Goal: Task Accomplishment & Management: Manage account settings

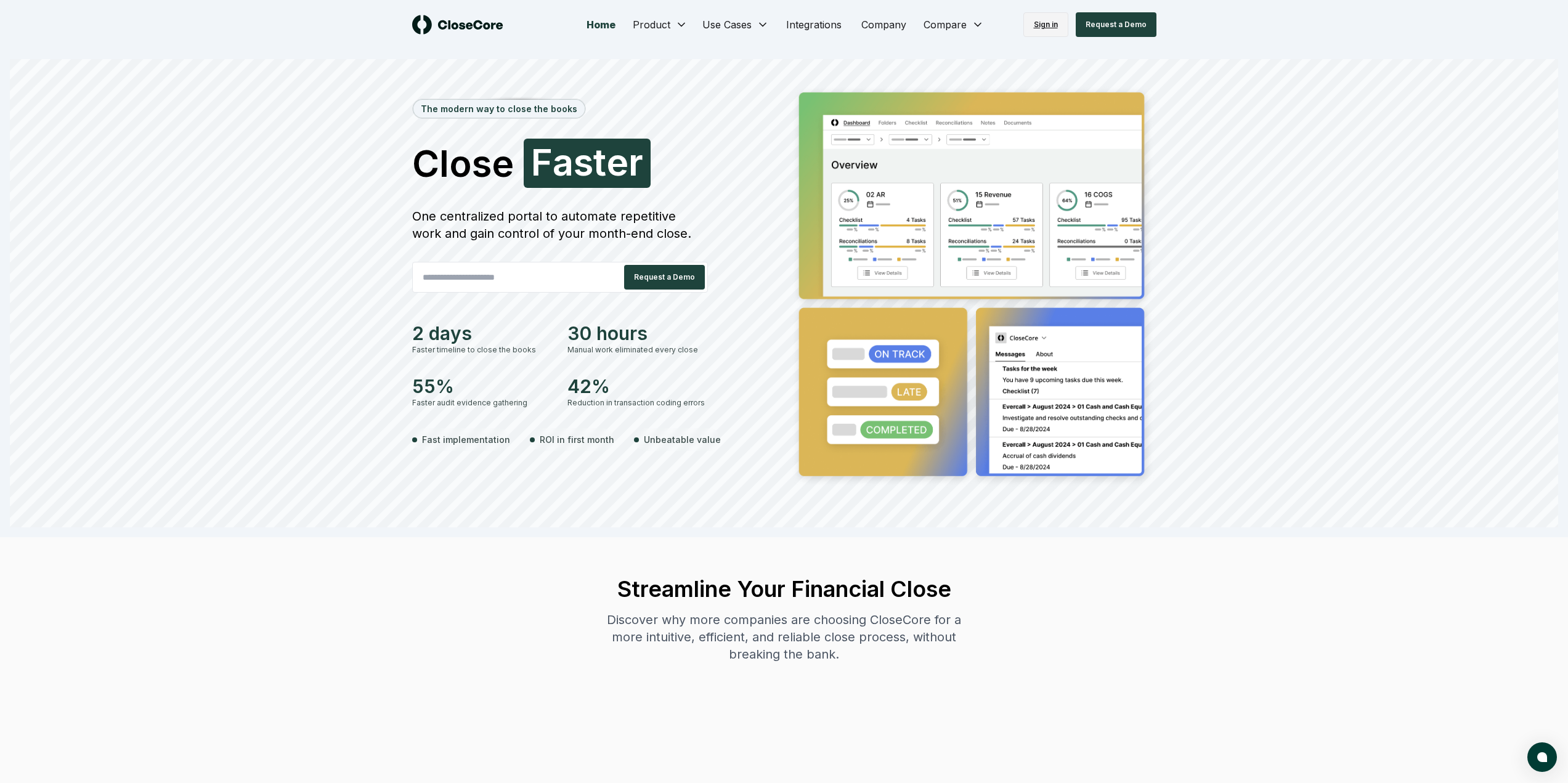
click at [1040, 18] on link "Sign in" at bounding box center [1046, 24] width 45 height 24
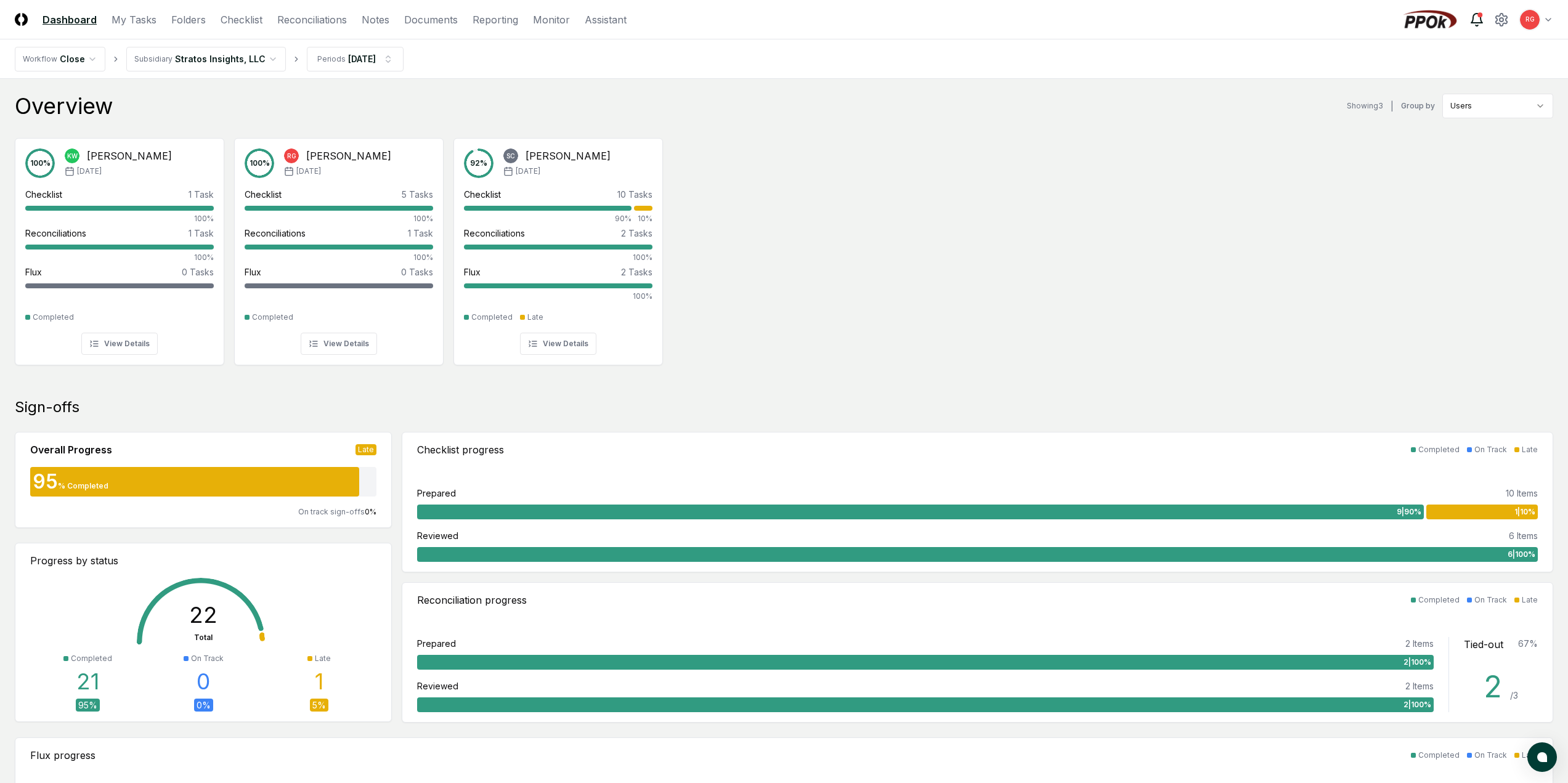
click at [1479, 18] on icon at bounding box center [1476, 19] width 15 height 14
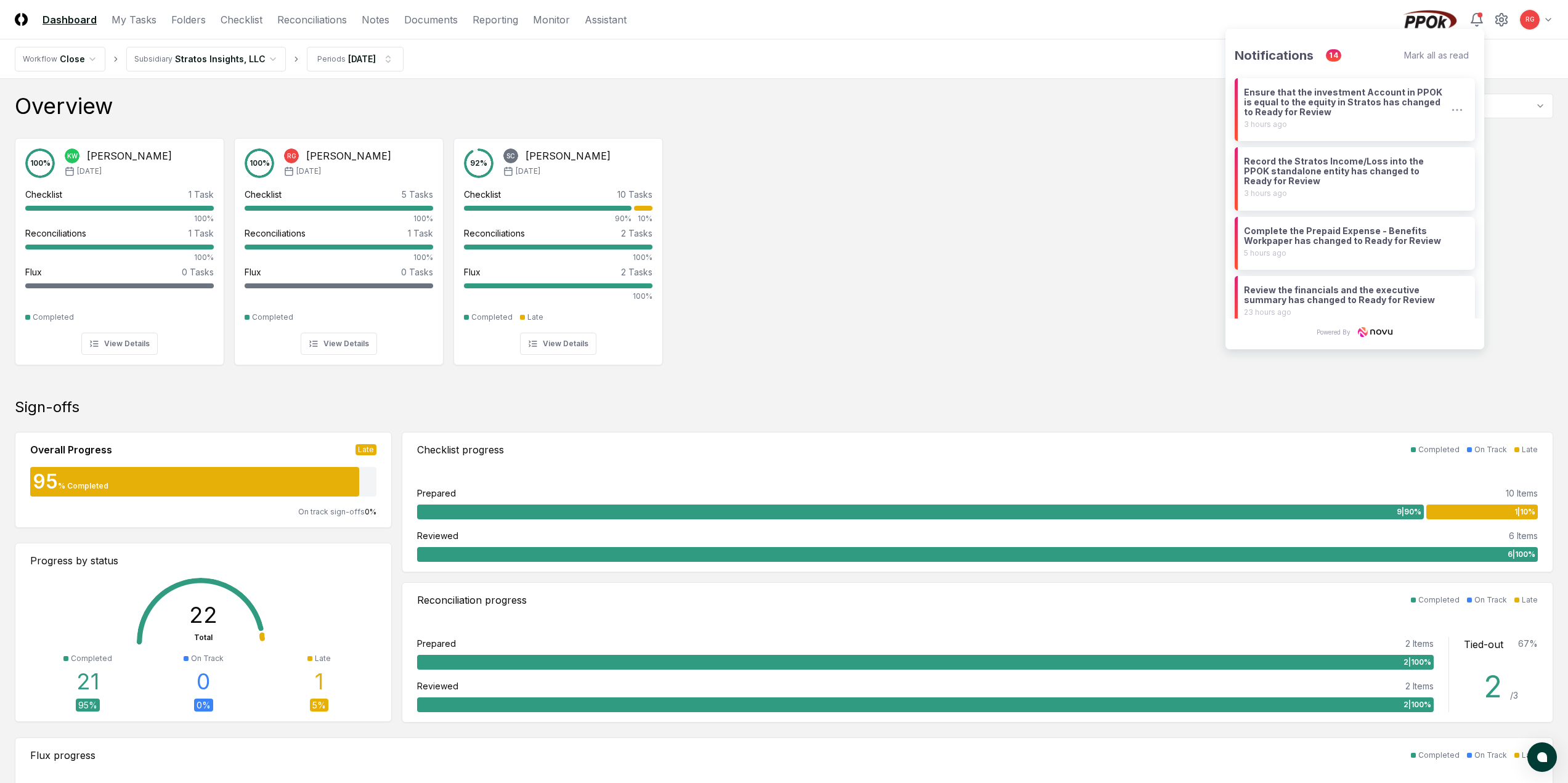
click at [1318, 107] on div "Ensure that the investment Account in PPOK is equal to the equity in Stratos ha…" at bounding box center [1347, 102] width 205 height 30
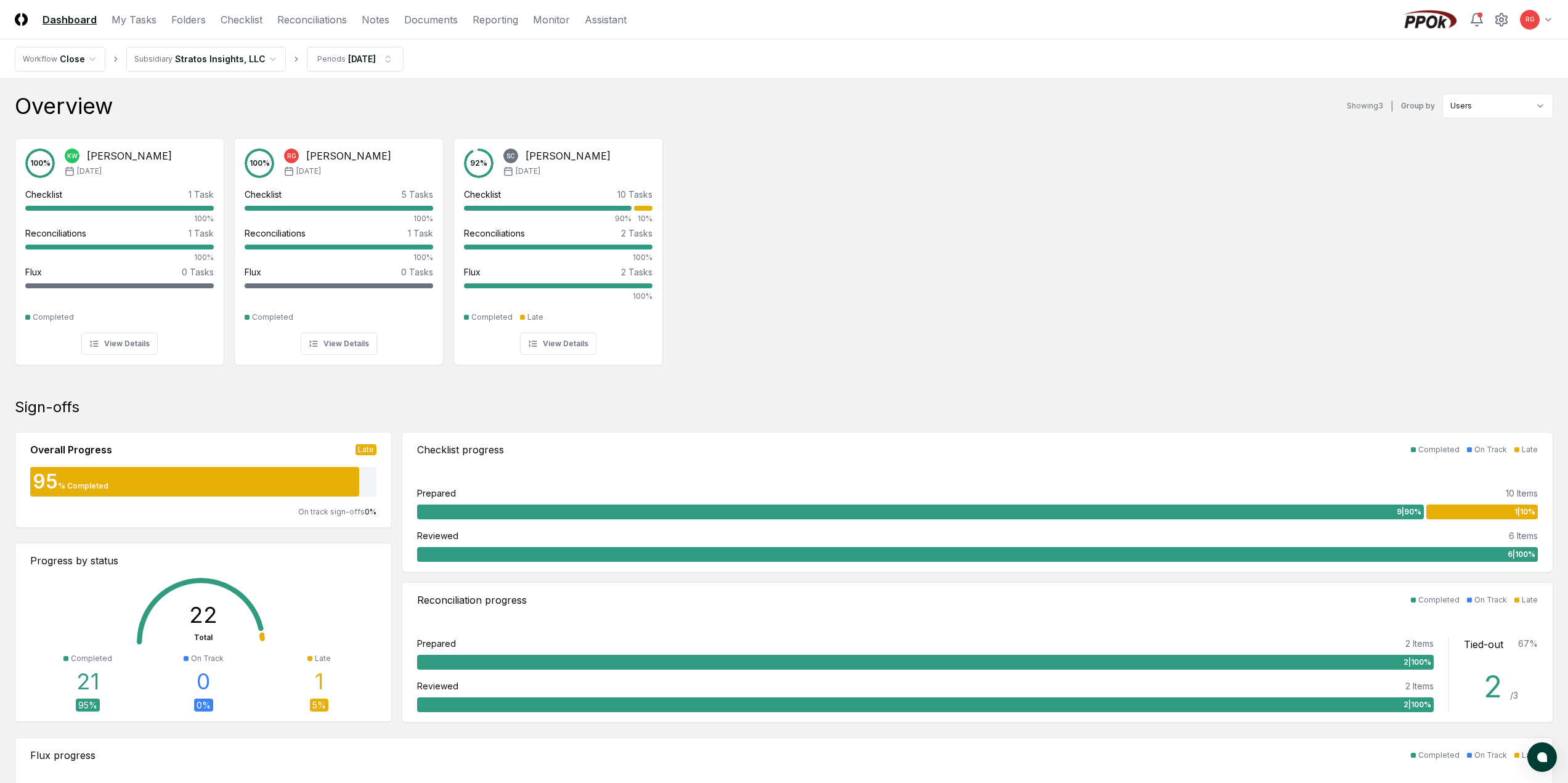
click at [715, 187] on div "100 % KW [PERSON_NAME] [DATE] Checklist 1 Task 100% Reconciliations 1 Task 100%…" at bounding box center [784, 250] width 1568 height 244
click at [231, 69] on html "CloseCore Dashboard My Tasks Folders Checklist Reconciliations Notes Documents …" at bounding box center [784, 791] width 1568 height 1584
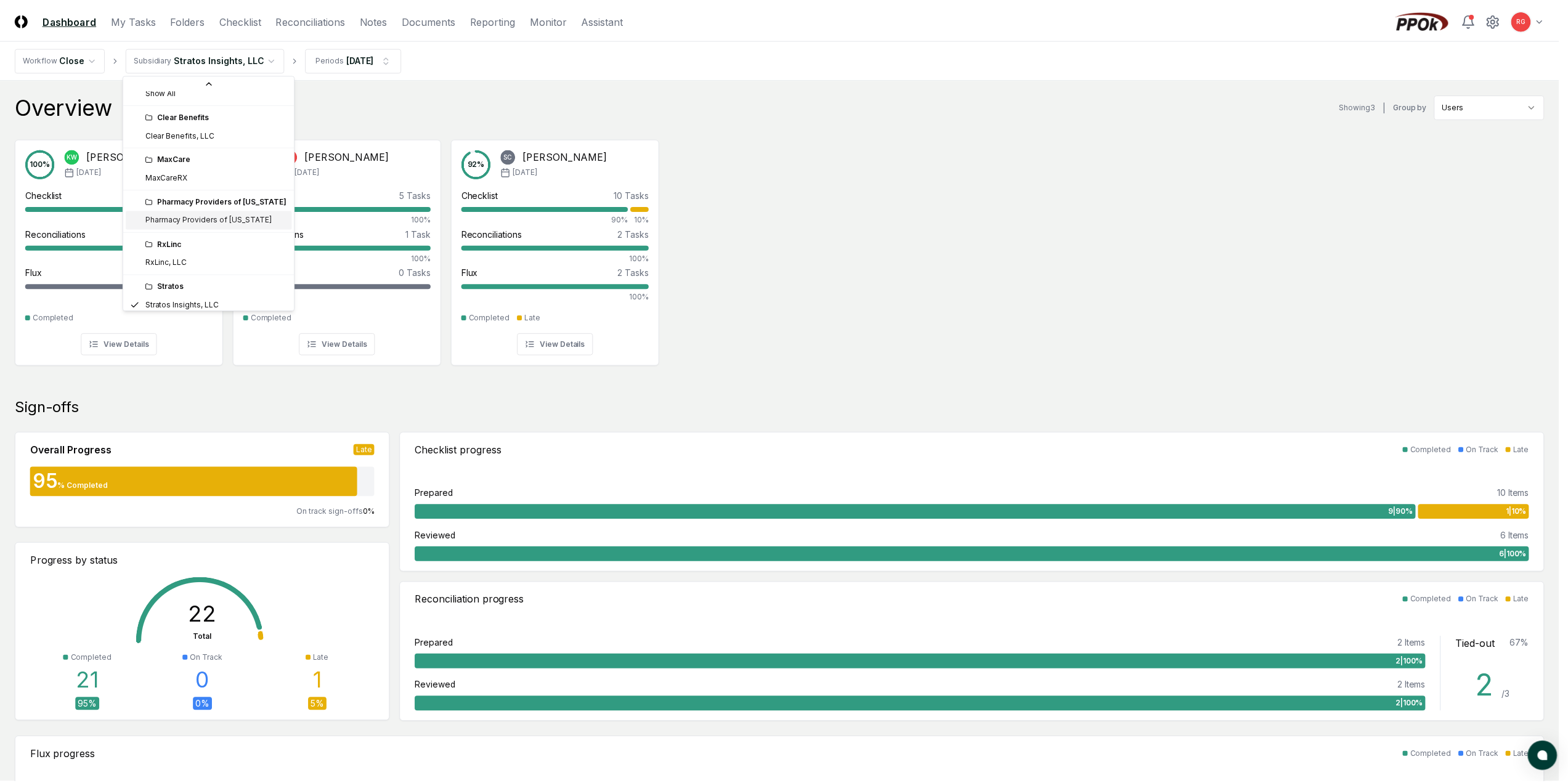
scroll to position [34, 0]
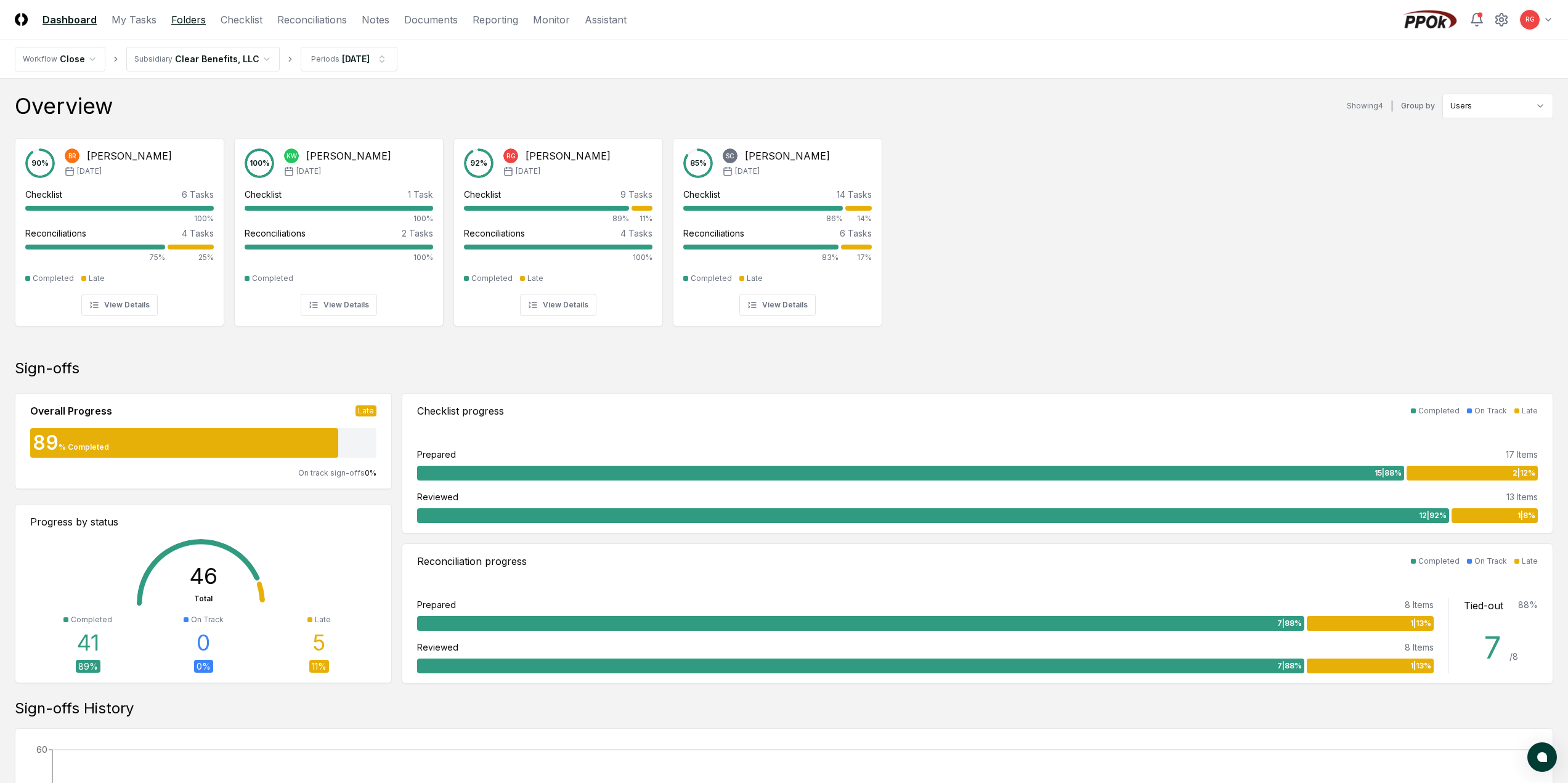
click at [186, 21] on link "Folders" at bounding box center [188, 19] width 34 height 14
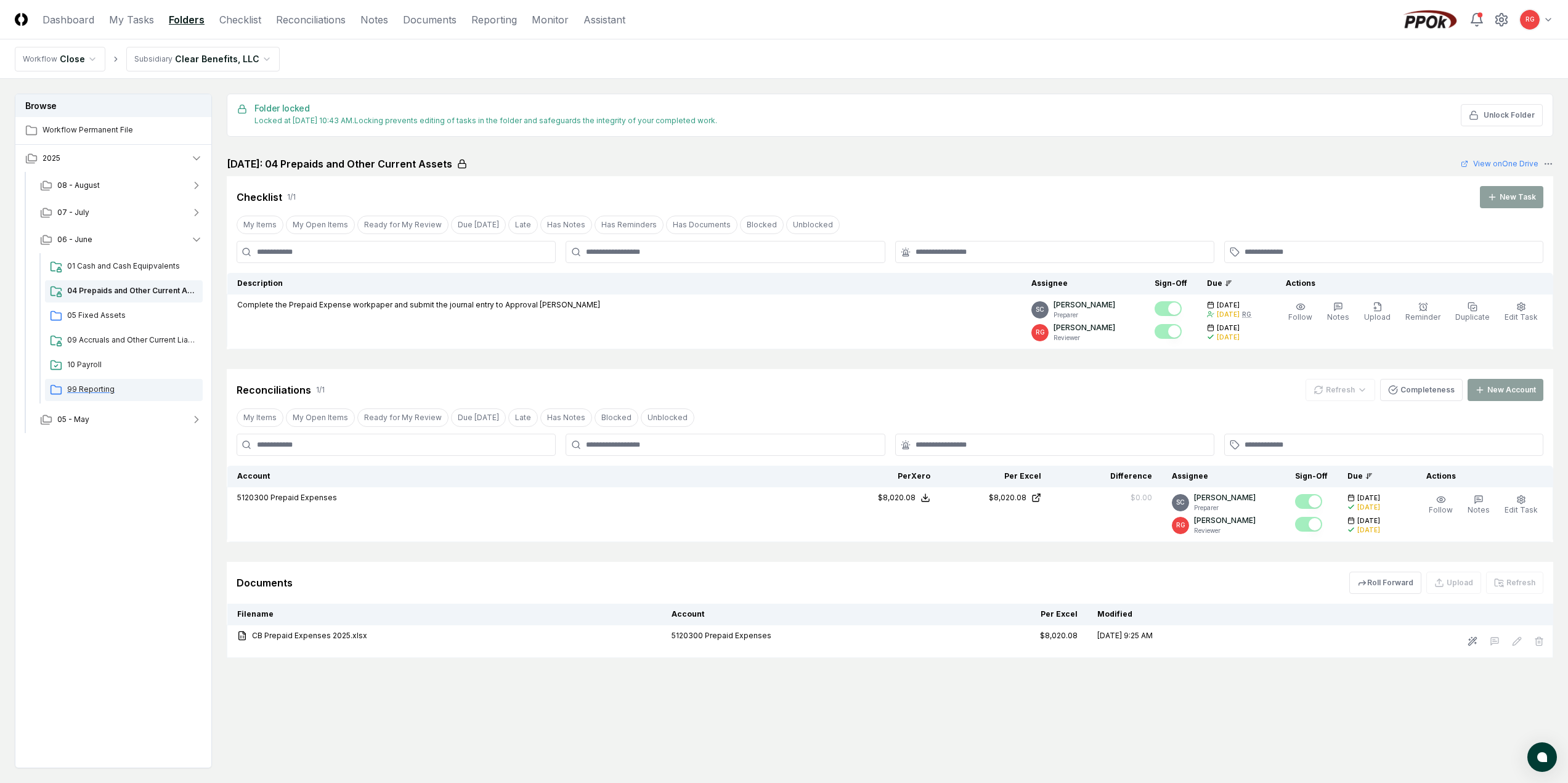
click at [91, 388] on span "99 Reporting" at bounding box center [132, 389] width 131 height 11
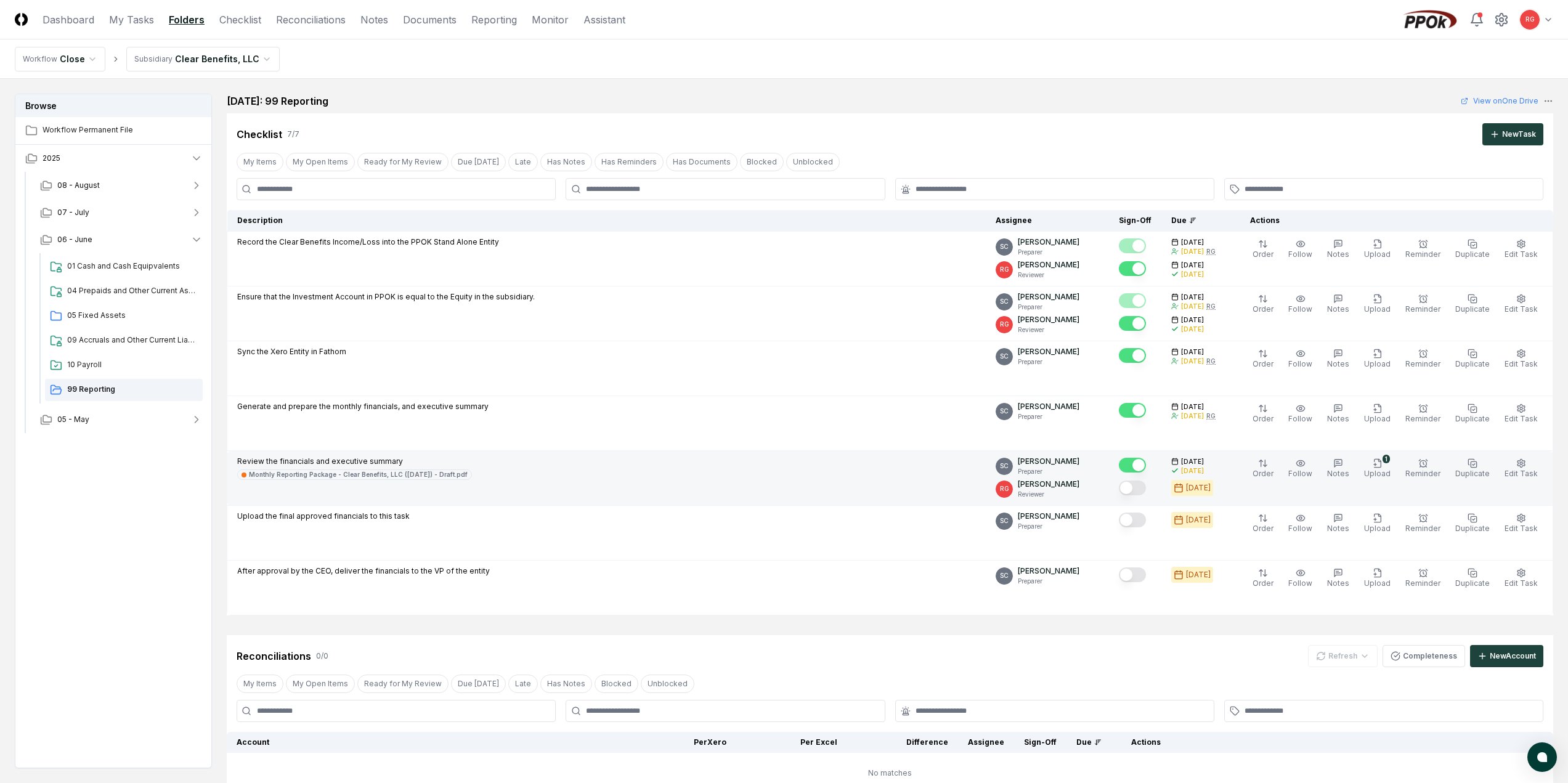
click at [1138, 487] on button "Mark complete" at bounding box center [1133, 488] width 27 height 14
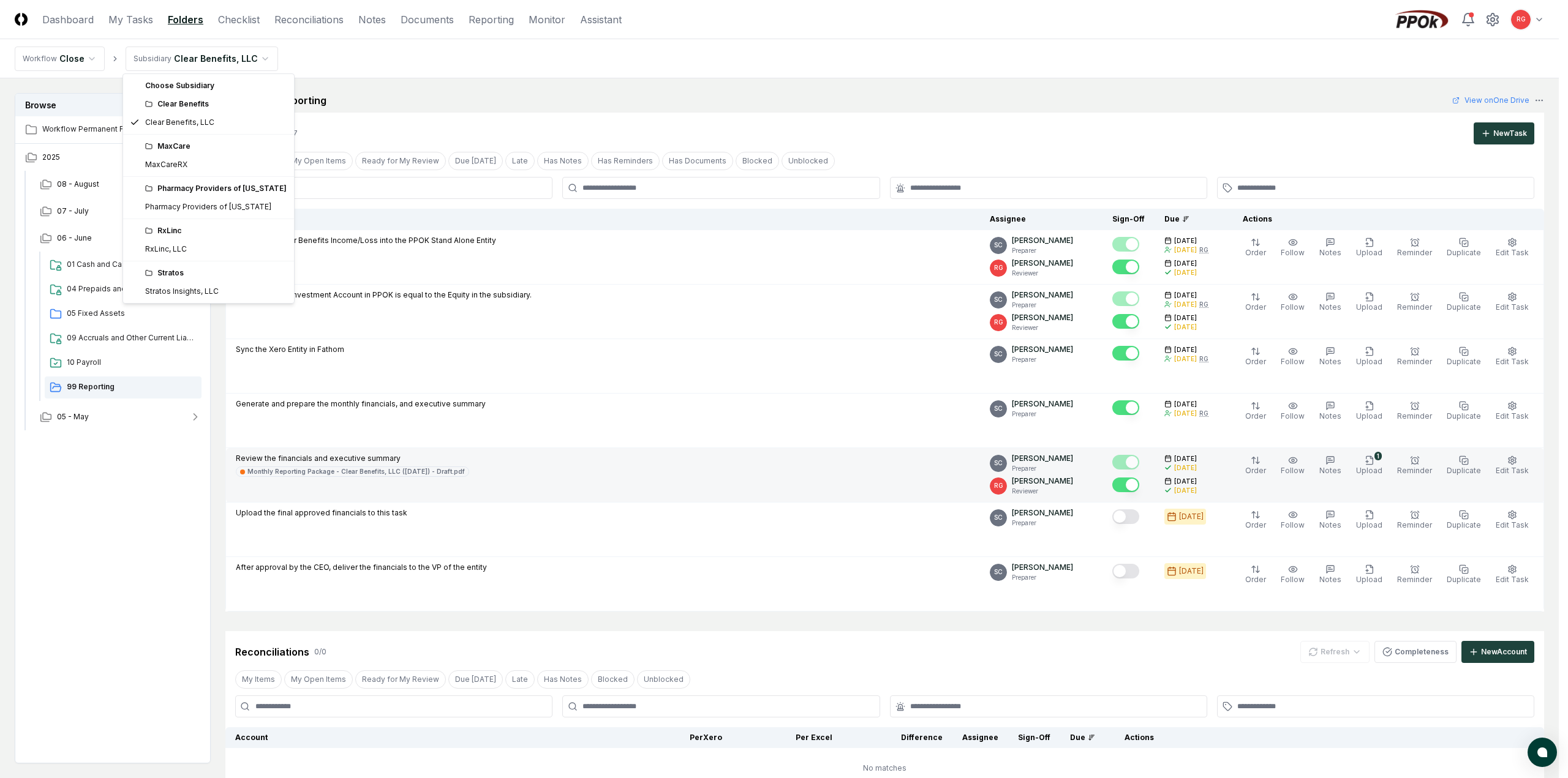
click at [198, 62] on html "CloseCore Dashboard My Tasks Folders Checklist Reconciliations Notes Documents …" at bounding box center [784, 512] width 1568 height 1024
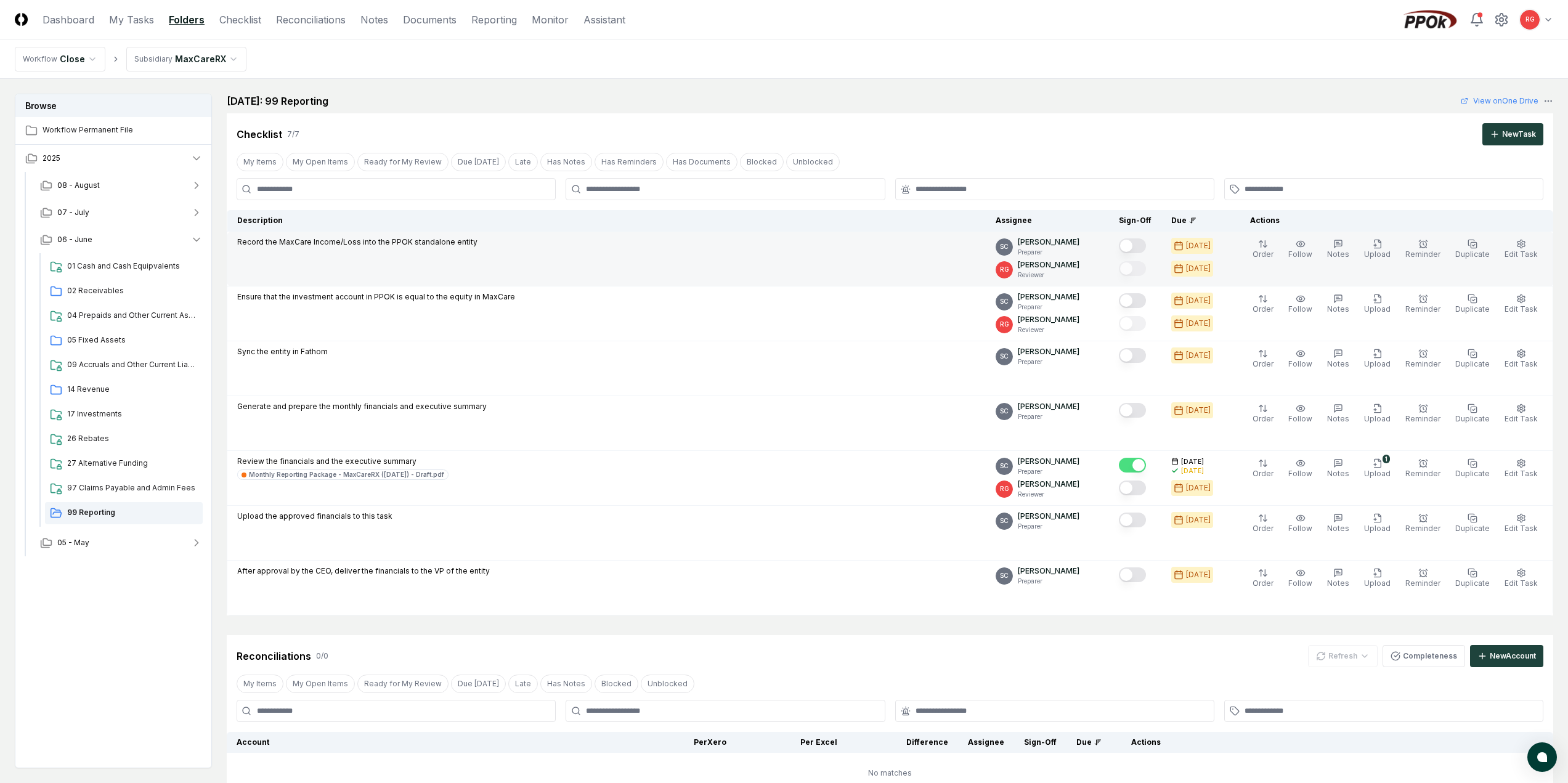
click at [1143, 250] on button "Mark complete" at bounding box center [1133, 245] width 27 height 14
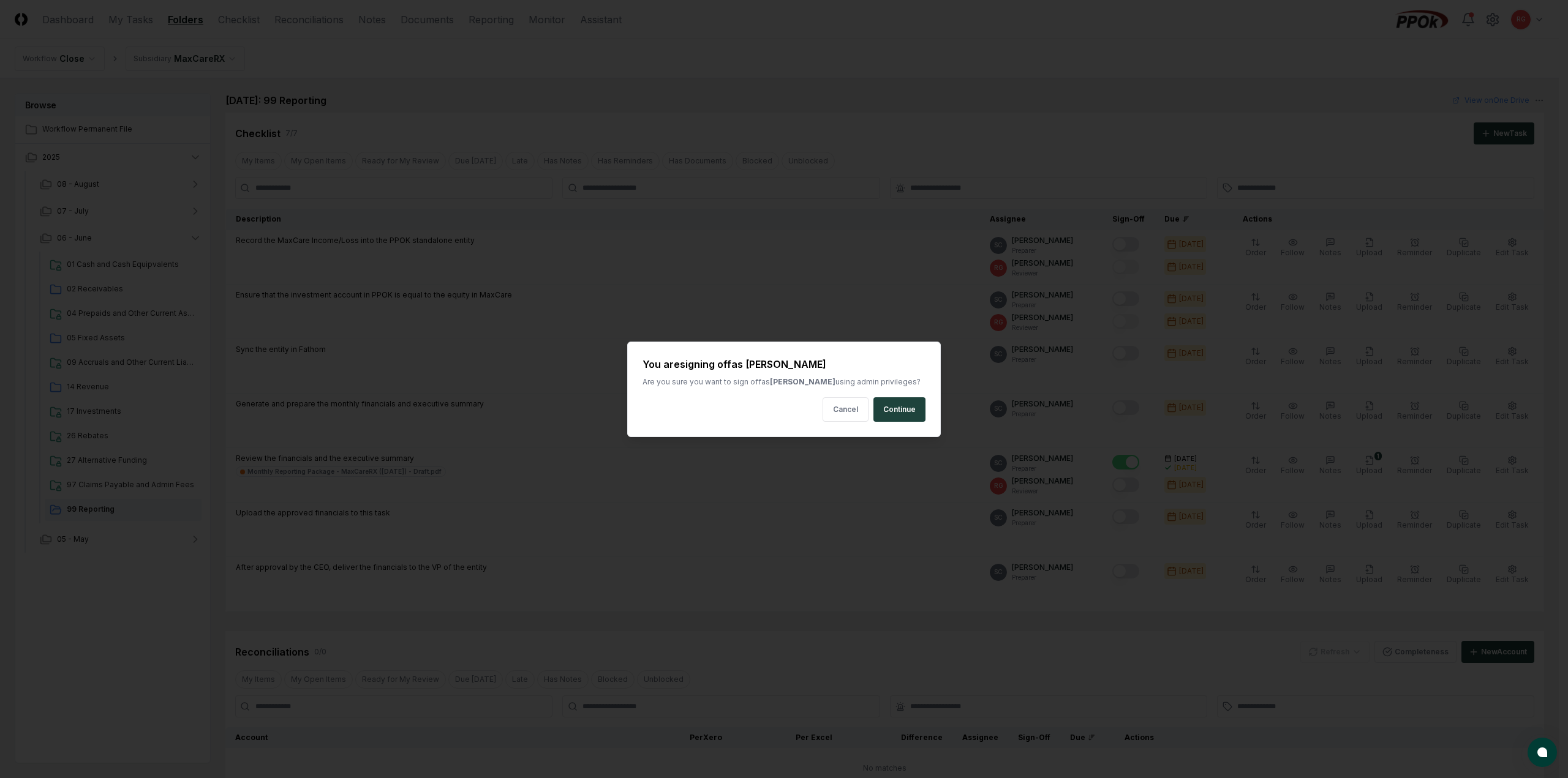
click at [903, 419] on button "Continue" at bounding box center [899, 409] width 52 height 24
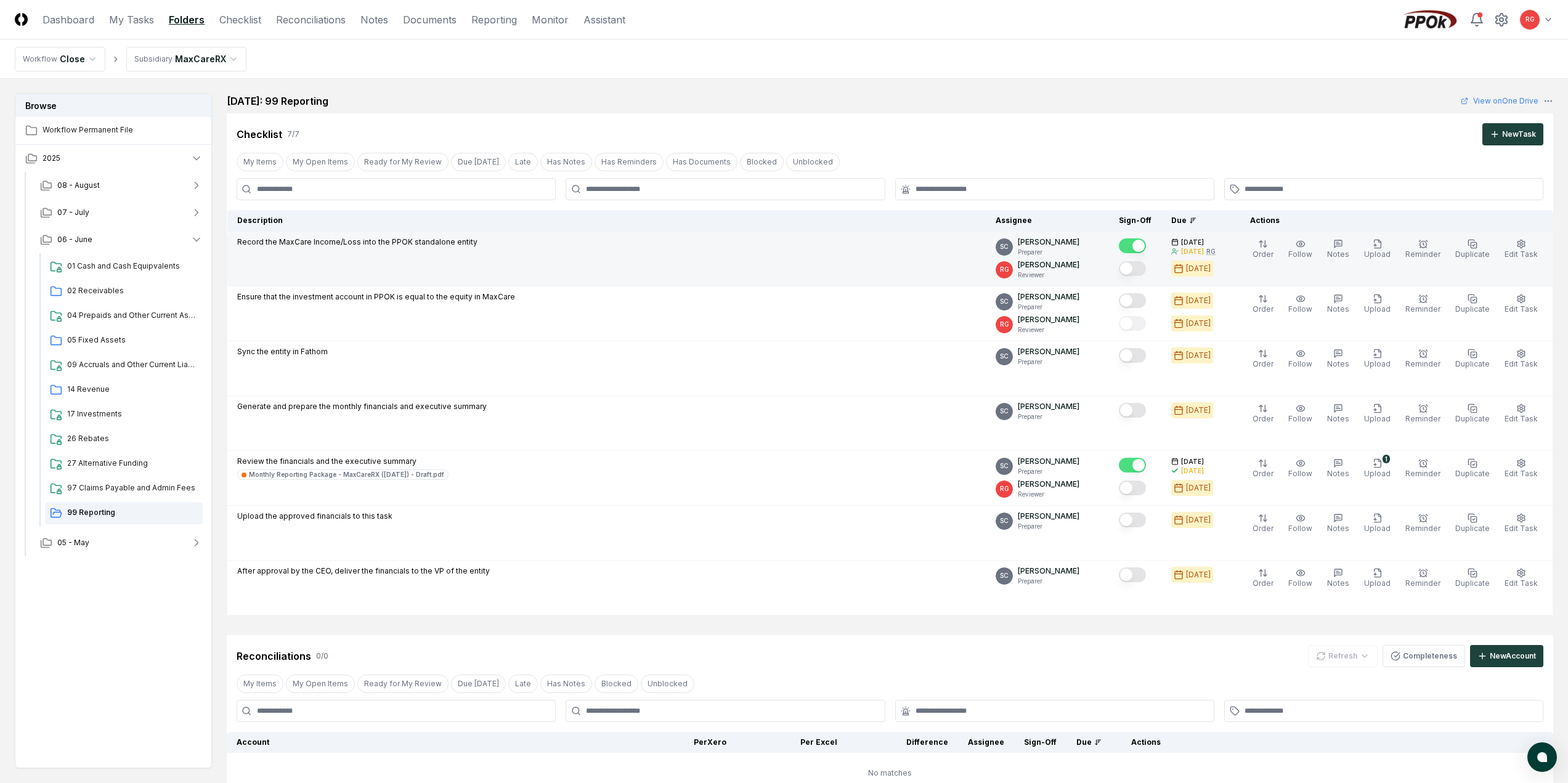
click at [1138, 265] on button "Mark complete" at bounding box center [1133, 268] width 27 height 14
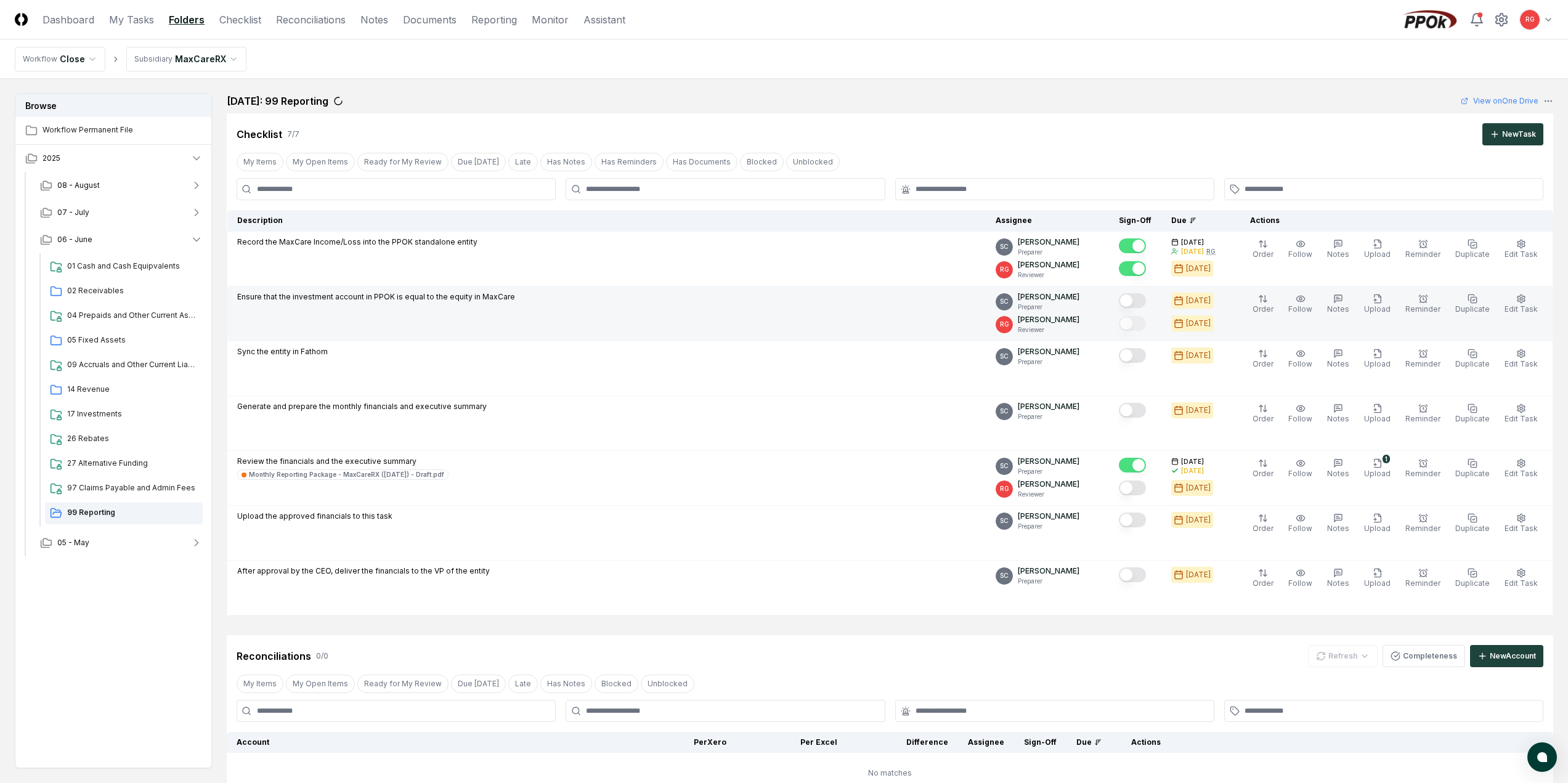
click at [1147, 298] on button "Mark complete" at bounding box center [1133, 300] width 27 height 14
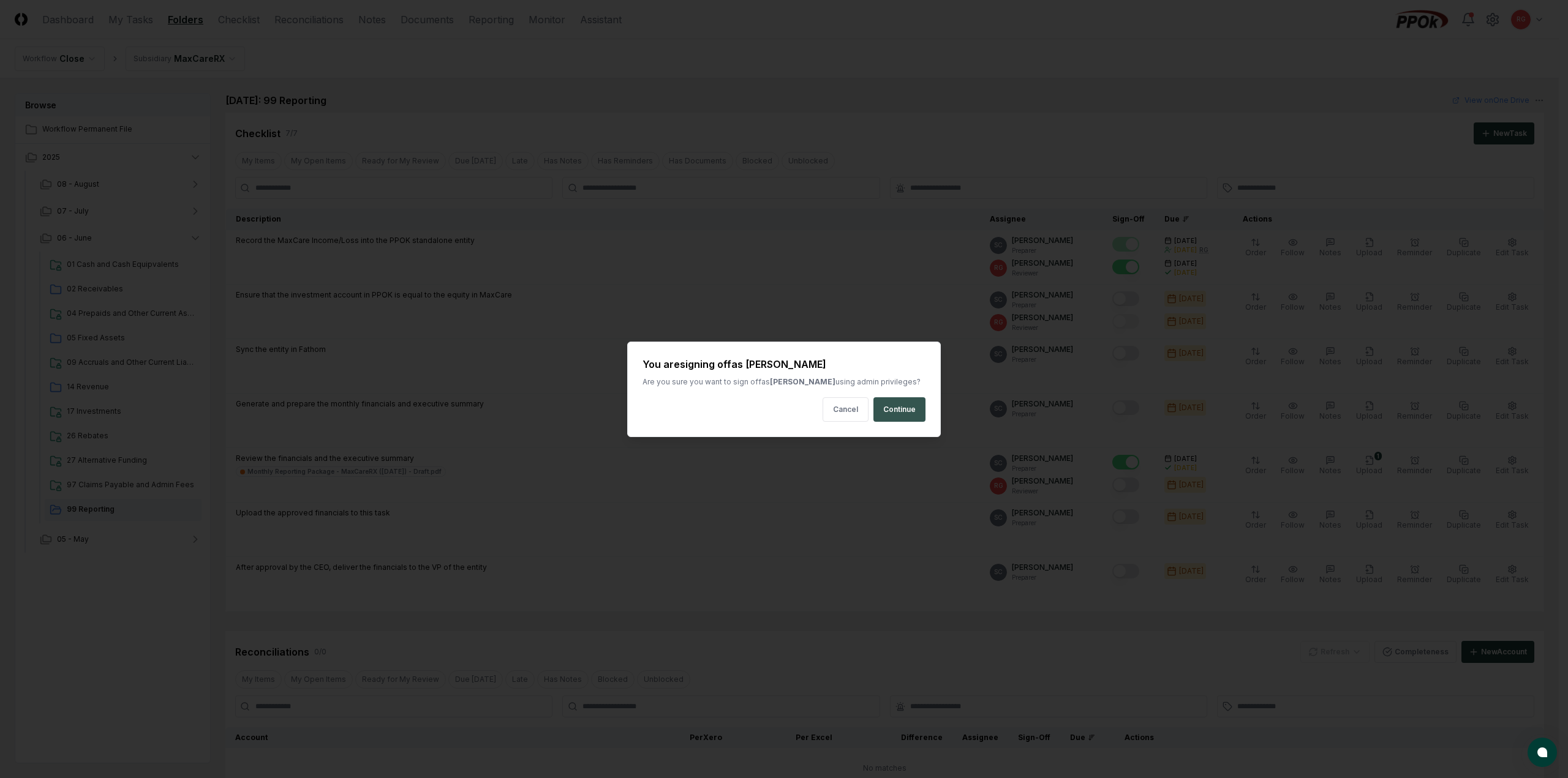
click at [897, 400] on button "Continue" at bounding box center [899, 409] width 52 height 24
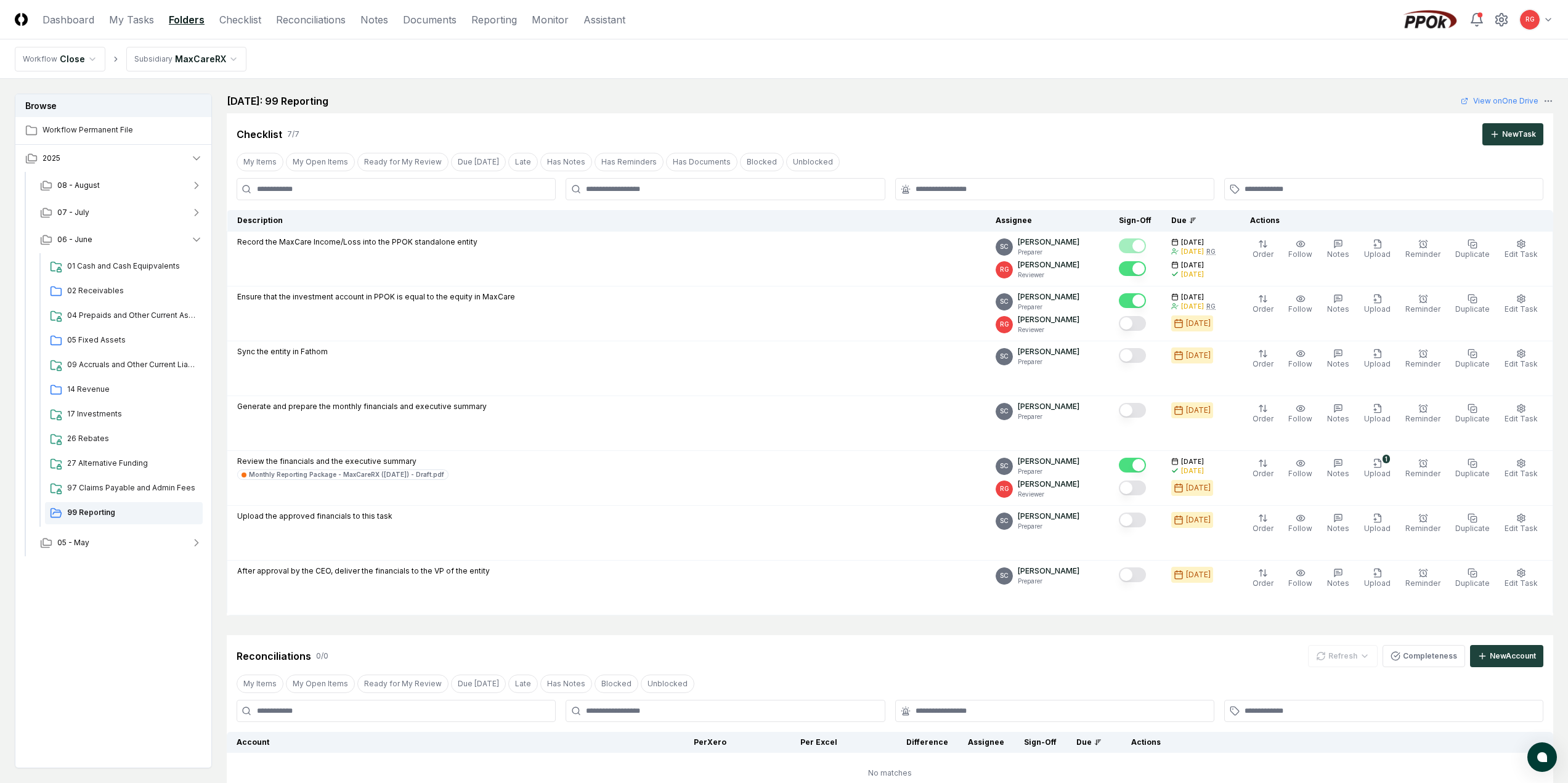
click at [1146, 323] on button "Mark complete" at bounding box center [1133, 323] width 27 height 14
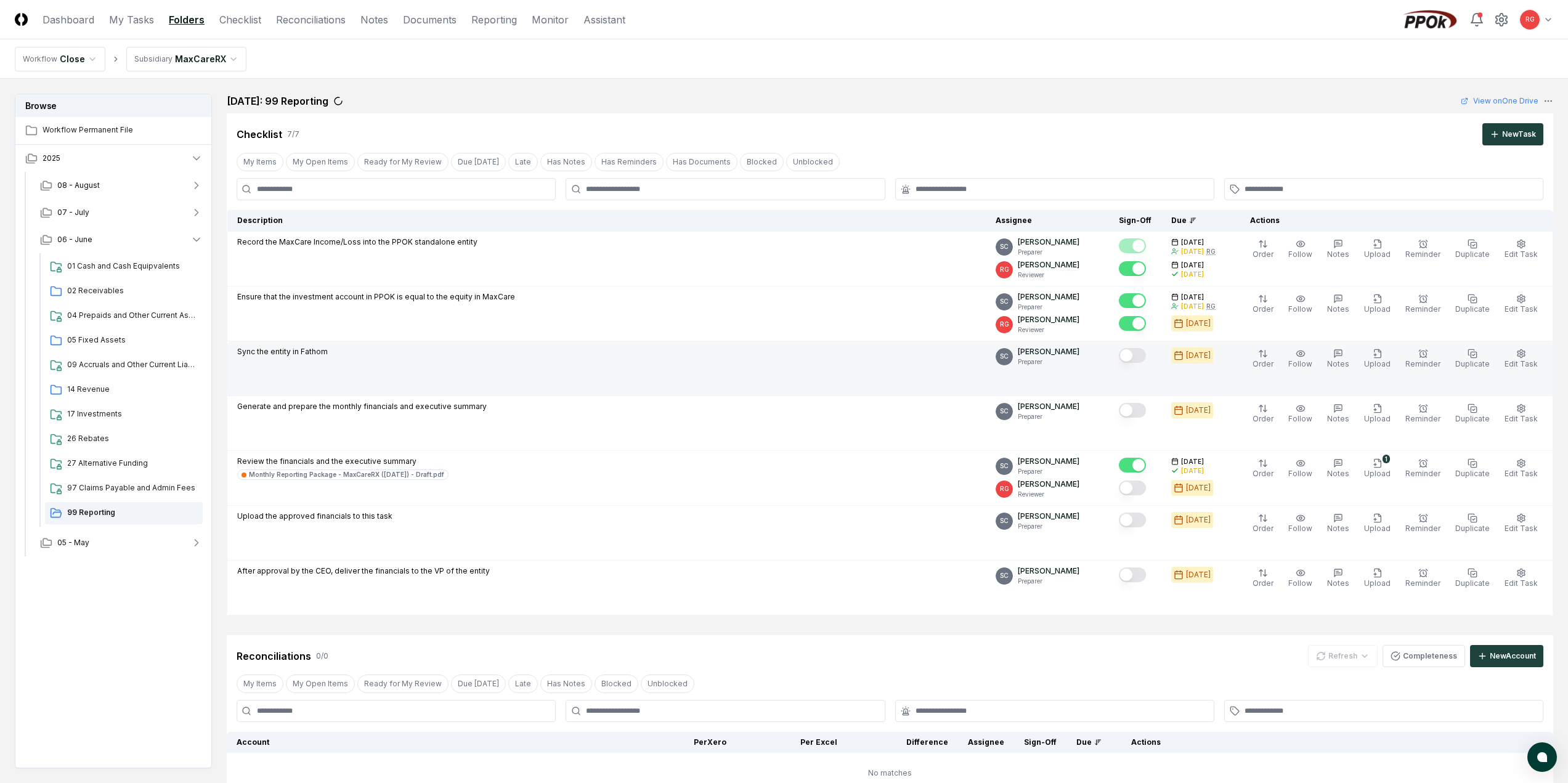
click at [1134, 356] on button "Mark complete" at bounding box center [1133, 355] width 27 height 14
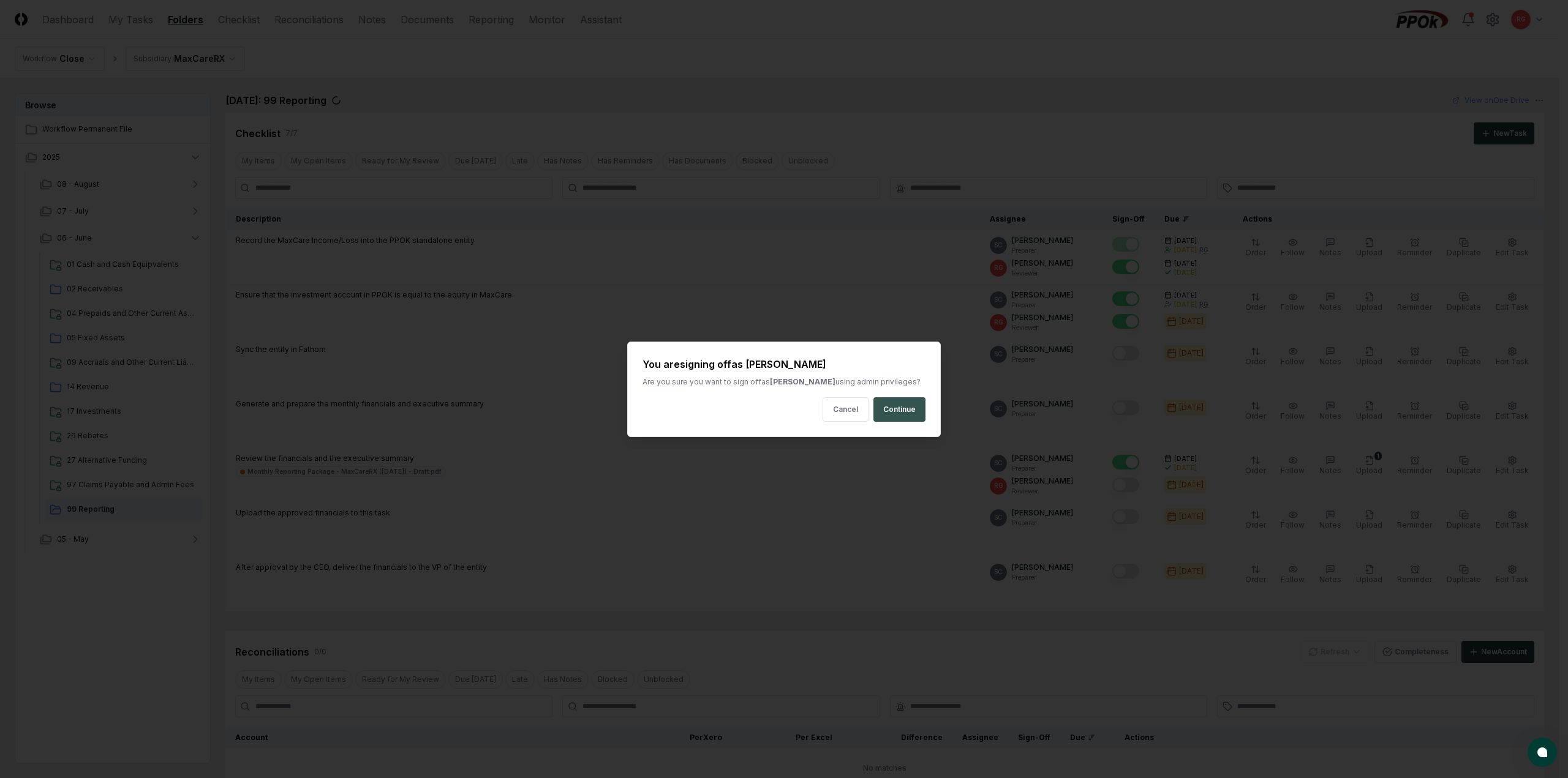
click at [909, 406] on button "Continue" at bounding box center [899, 409] width 52 height 24
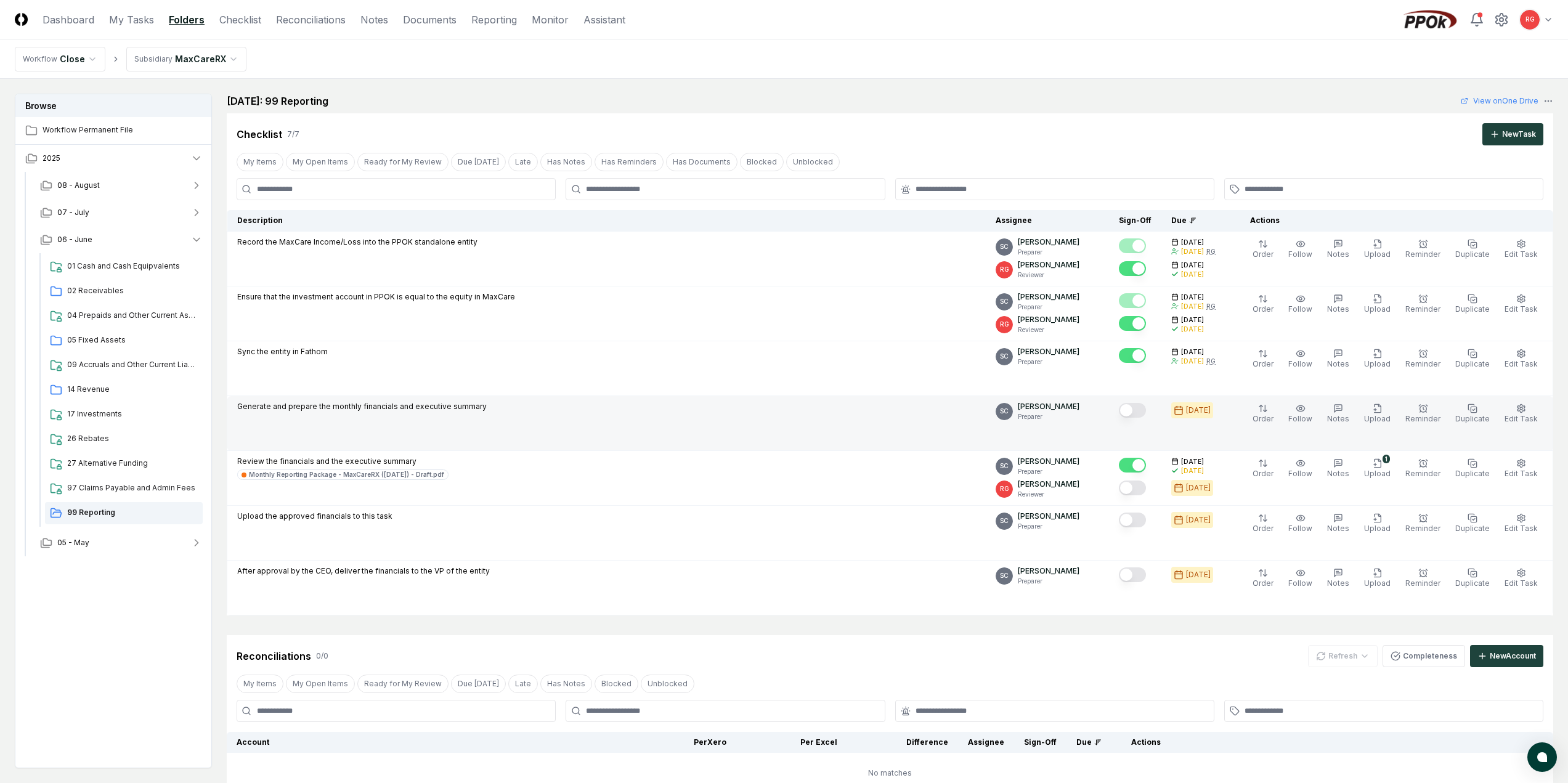
click at [1147, 408] on button "Mark complete" at bounding box center [1133, 410] width 27 height 14
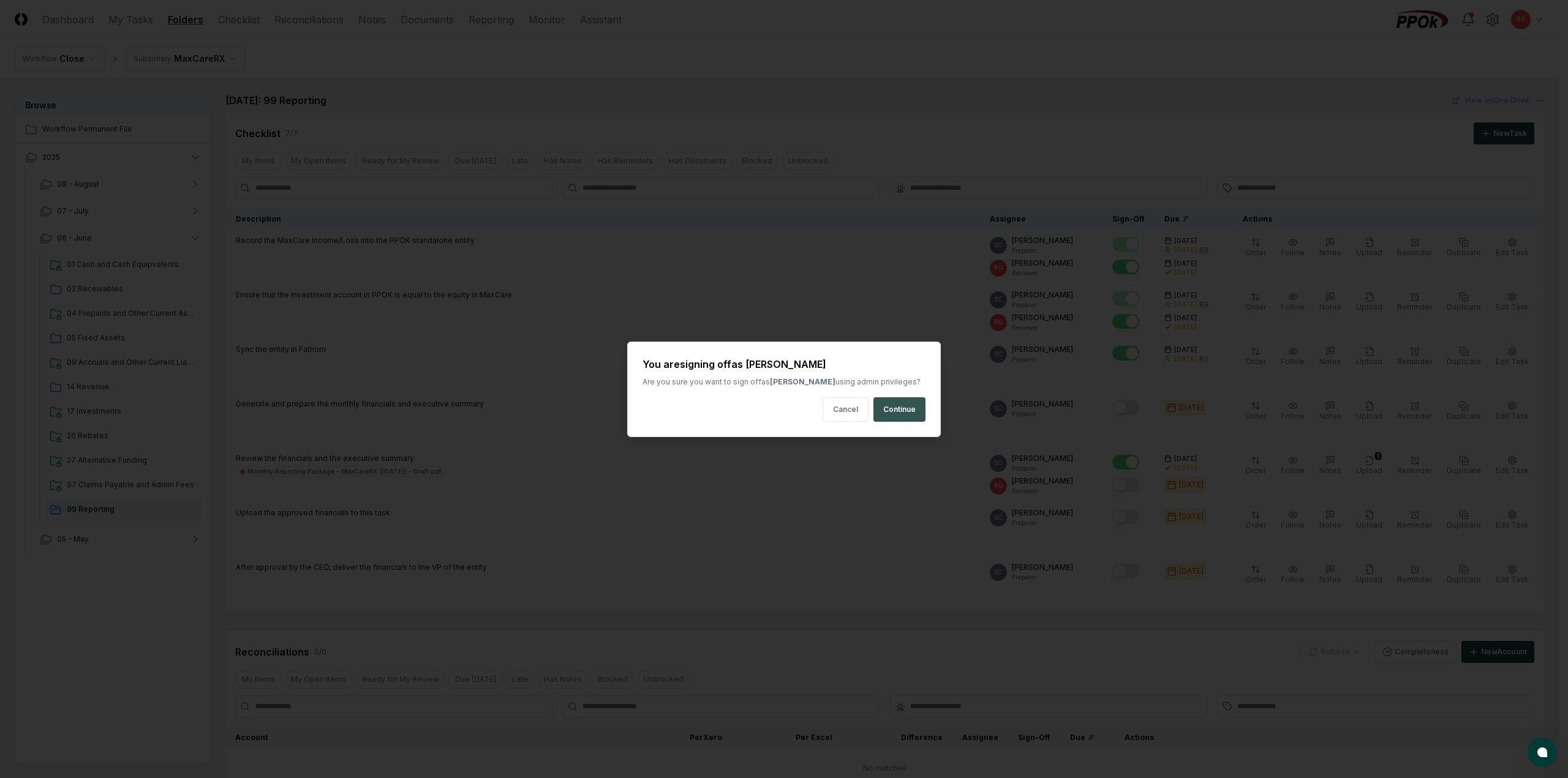
click at [920, 411] on button "Continue" at bounding box center [899, 409] width 52 height 24
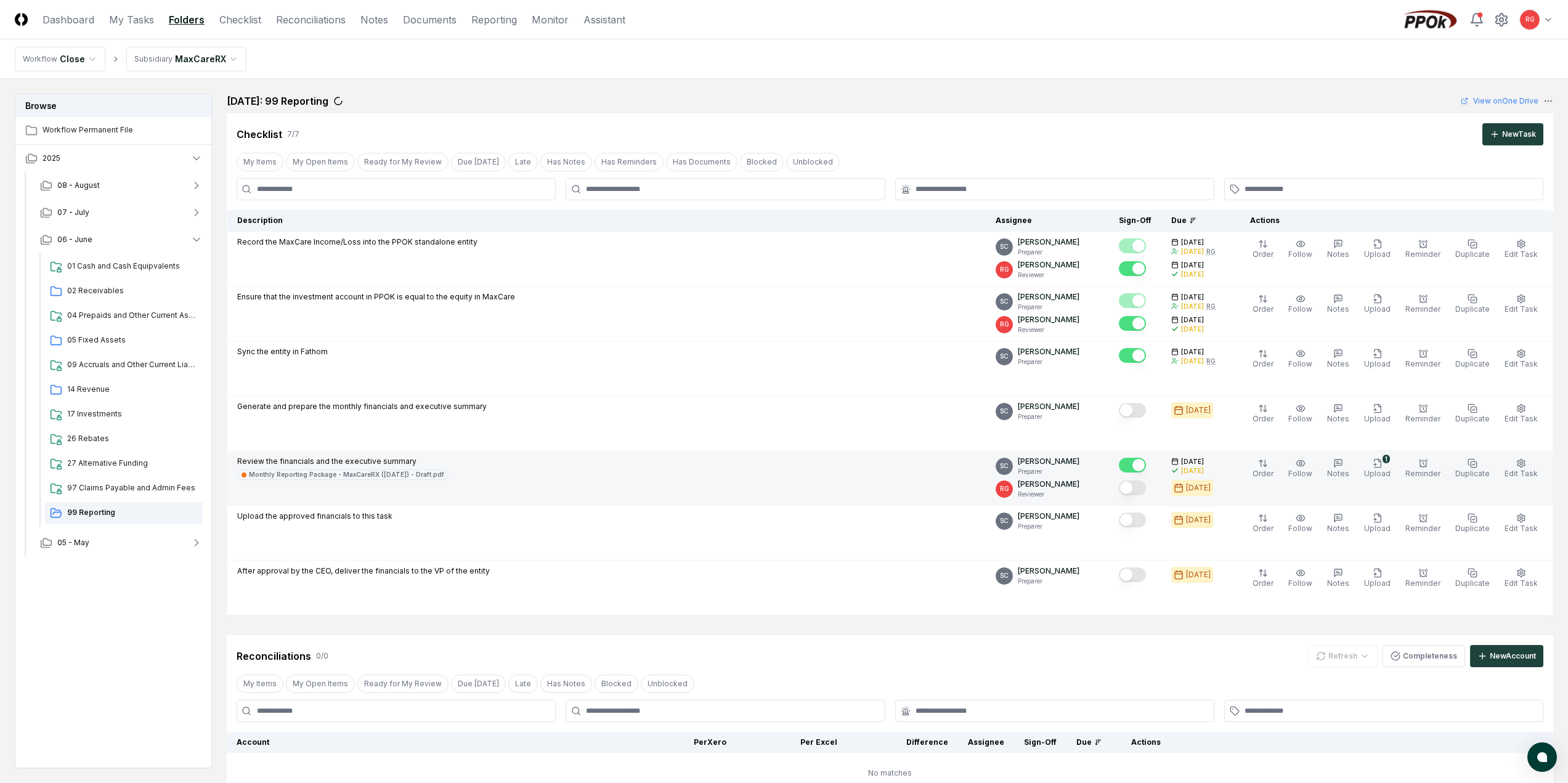
click at [1147, 488] on button "Mark complete" at bounding box center [1133, 488] width 27 height 14
click at [174, 55] on html "CloseCore Dashboard My Tasks Folders Checklist Reconciliations Notes Documents …" at bounding box center [784, 515] width 1568 height 1031
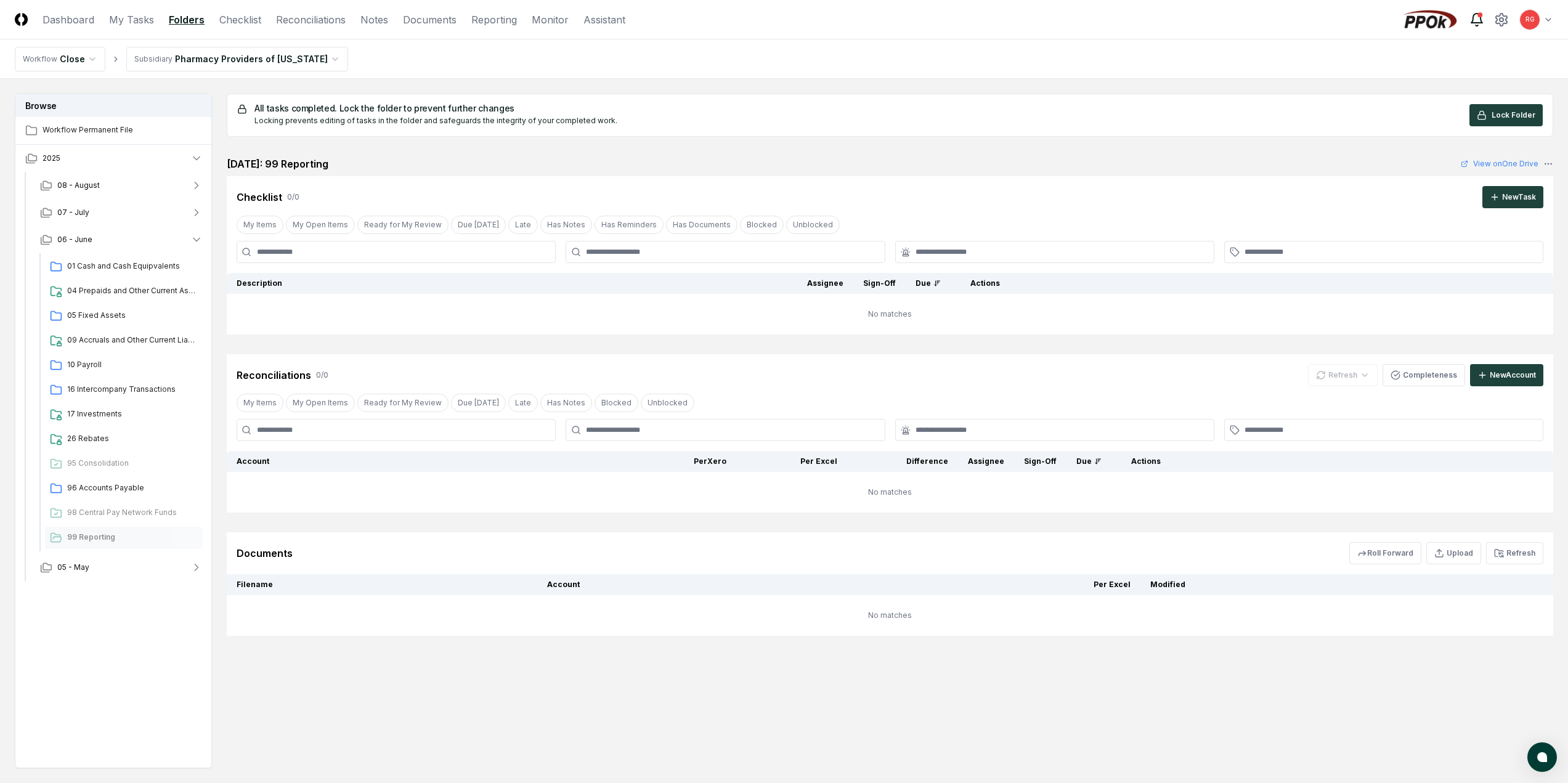
click at [1476, 16] on icon at bounding box center [1476, 19] width 15 height 14
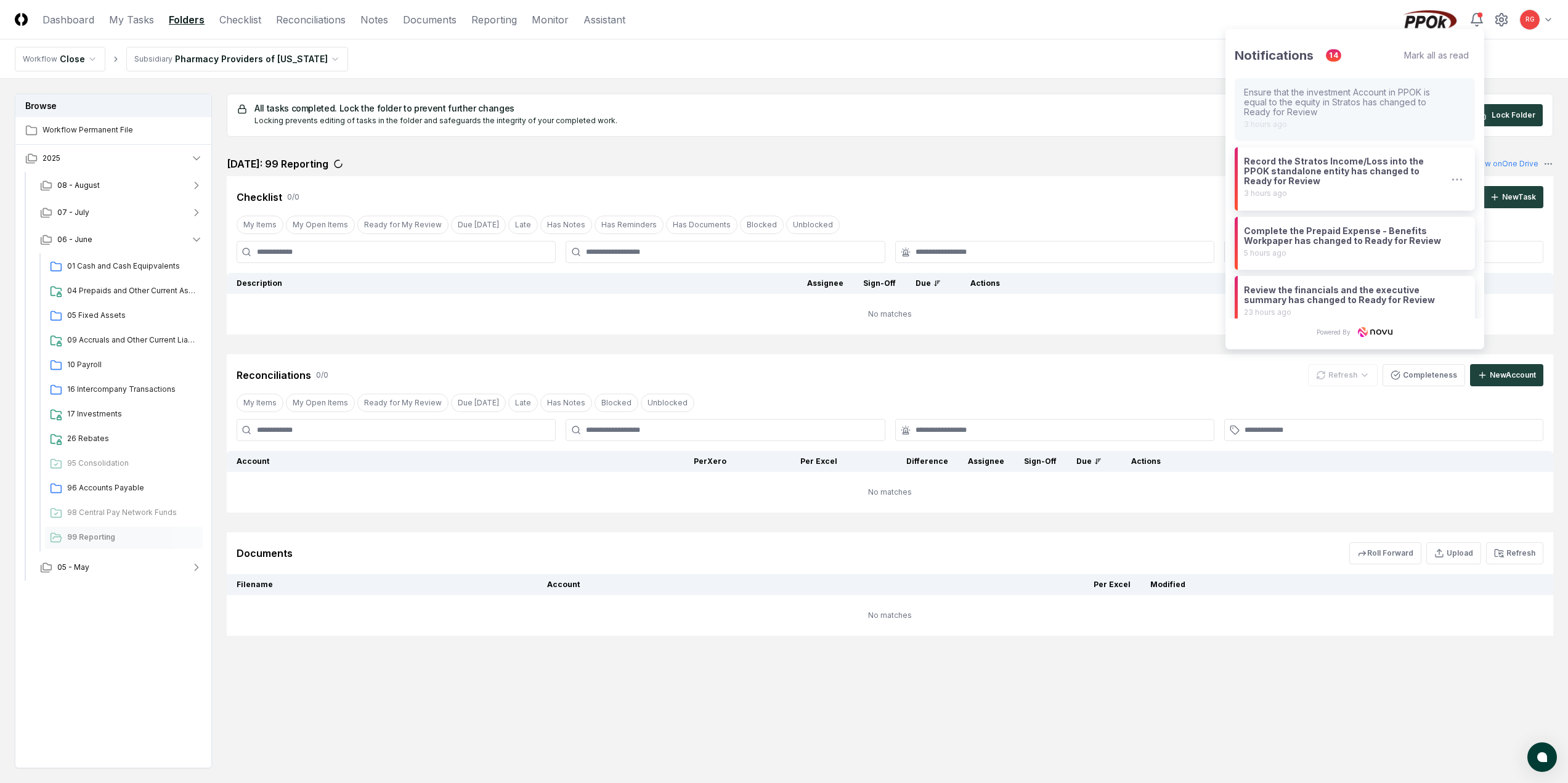
click at [1367, 168] on div "Record the Stratos Income/Loss into the PPOK standalone entity has changed to R…" at bounding box center [1347, 171] width 205 height 30
click at [1318, 244] on div "Complete the Prepaid Expense - Benefits Workpaper has changed to Ready for Revi…" at bounding box center [1347, 236] width 205 height 20
click at [1330, 190] on div "[DATE]" at bounding box center [1347, 192] width 205 height 8
click at [1326, 224] on div "A review note of 1600 Prepaid Expenses has been assigned to you. [DATE]" at bounding box center [1355, 242] width 240 height 53
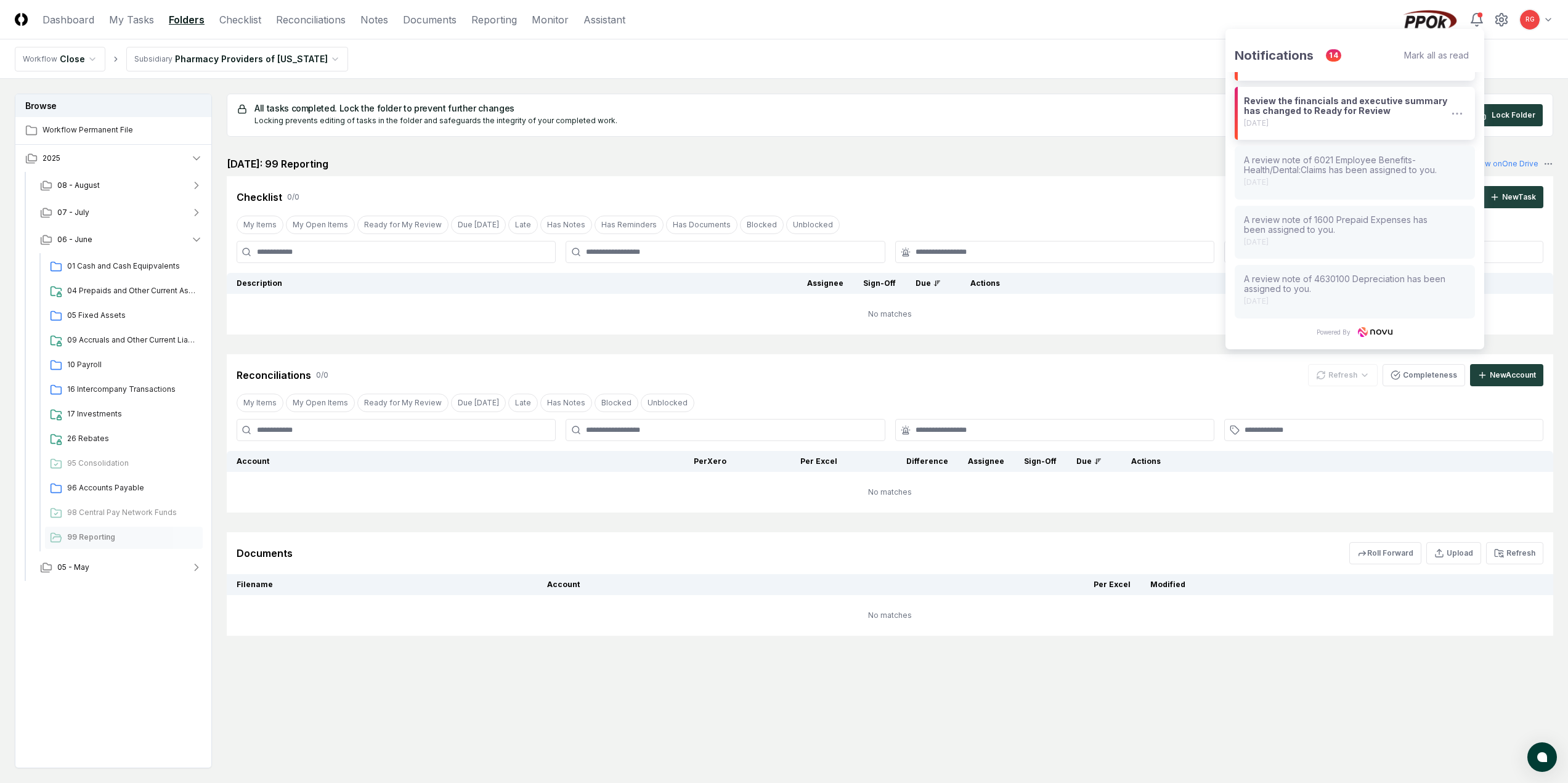
click at [1317, 112] on div "Review the financials and executive summary has changed to Ready for Review" at bounding box center [1347, 106] width 205 height 20
click at [1447, 52] on div "Mark all as read" at bounding box center [1437, 55] width 65 height 11
click at [1063, 44] on nav "Workflow Close Subsidiary Pharmacy Providers of [US_STATE]" at bounding box center [784, 60] width 1568 height 40
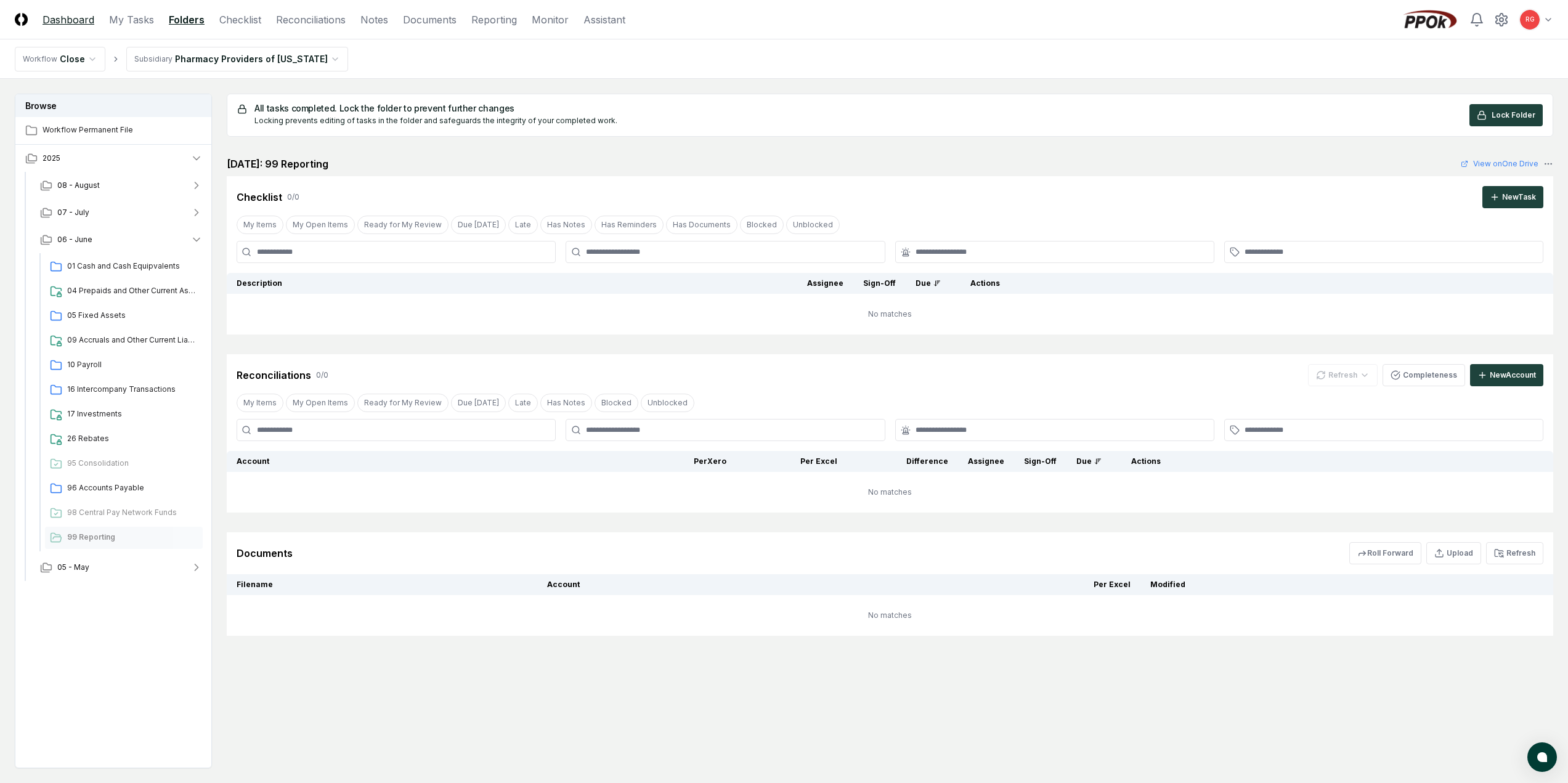
click at [83, 15] on link "Dashboard" at bounding box center [69, 19] width 52 height 14
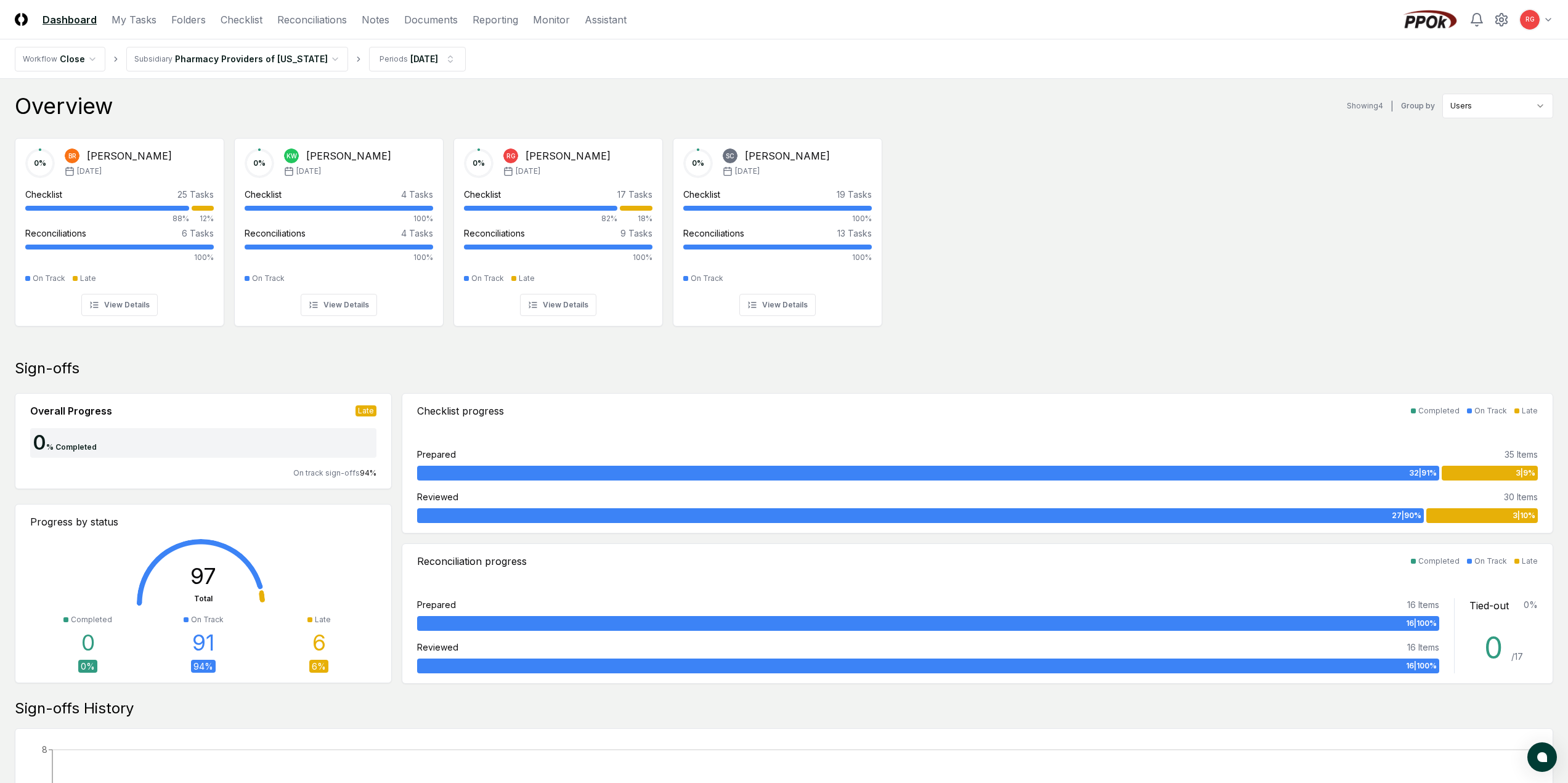
click at [395, 75] on nav "Workflow Close Subsidiary Pharmacy Providers of [US_STATE] Periods [DATE]" at bounding box center [784, 60] width 1568 height 40
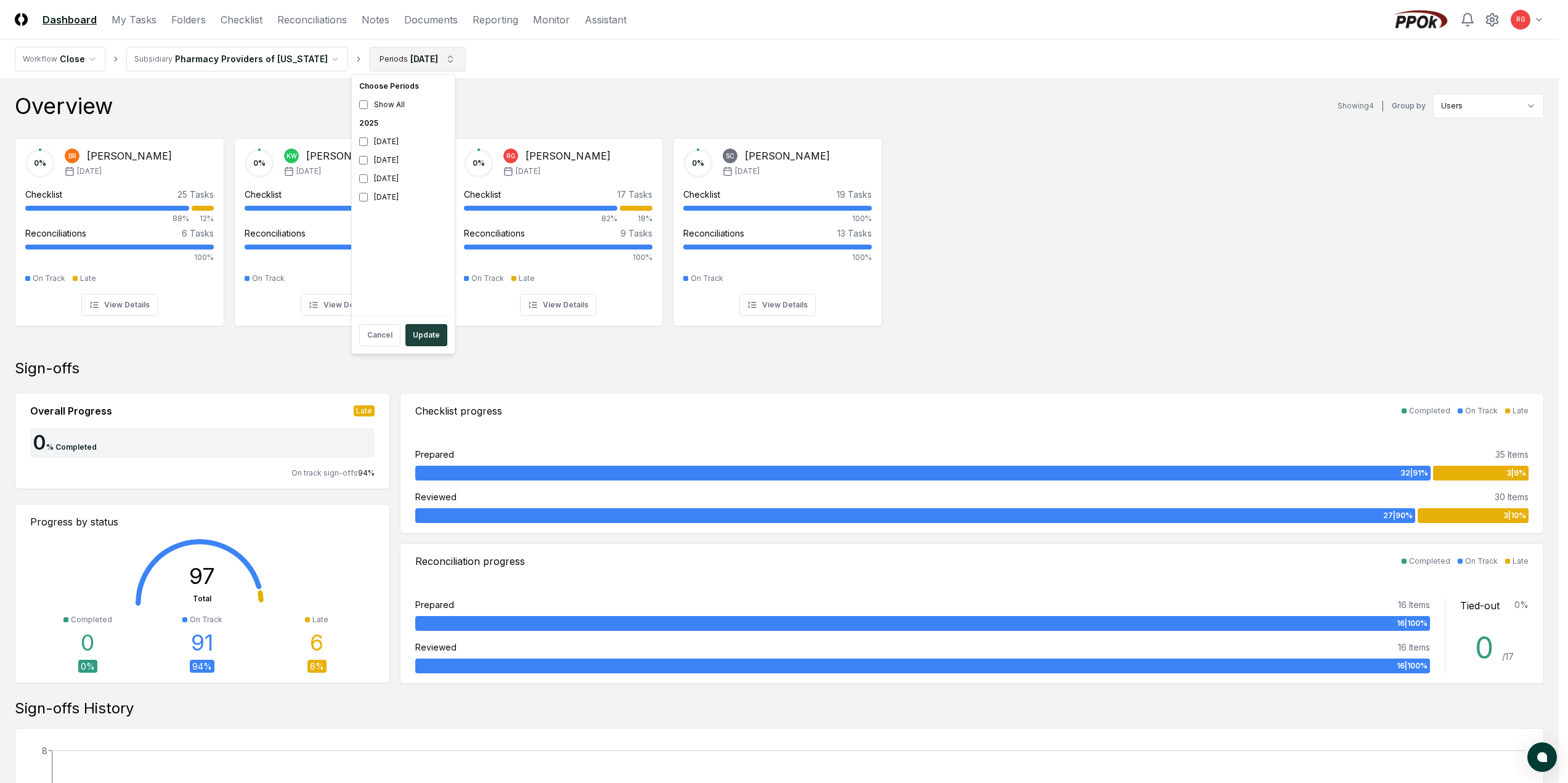
click at [395, 59] on html "CloseCore Dashboard My Tasks Folders Checklist Reconciliations Notes Documents …" at bounding box center [784, 714] width 1568 height 1429
click at [392, 194] on div "[DATE]" at bounding box center [403, 197] width 98 height 18
click at [374, 195] on div "[DATE]" at bounding box center [403, 197] width 98 height 18
click at [428, 327] on button "Update" at bounding box center [426, 335] width 42 height 22
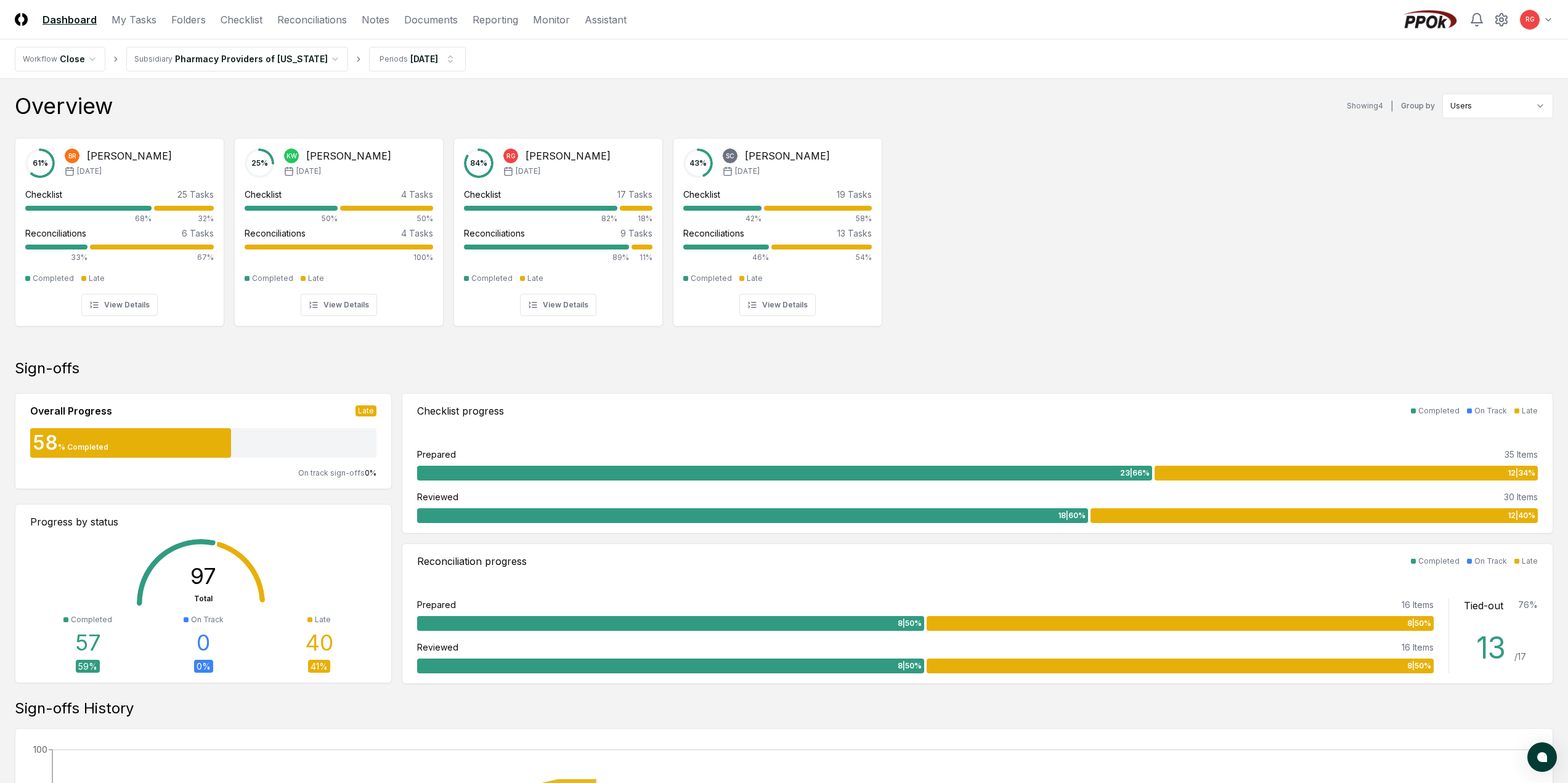
click at [270, 63] on html "CloseCore Dashboard My Tasks Folders Checklist Reconciliations Notes Documents …" at bounding box center [784, 714] width 1568 height 1429
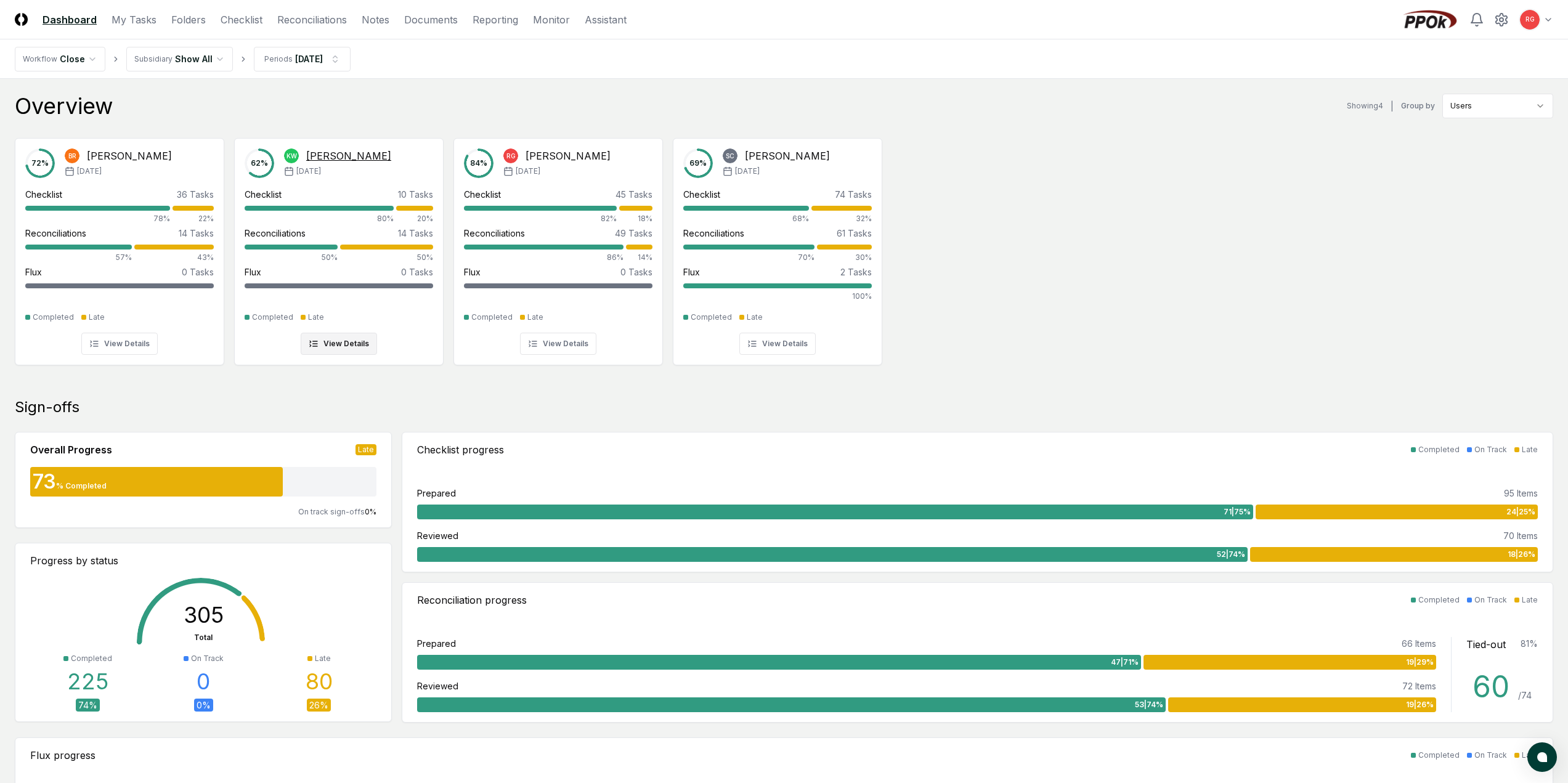
click at [349, 340] on button "View Details" at bounding box center [339, 343] width 76 height 22
